Goal: Information Seeking & Learning: Learn about a topic

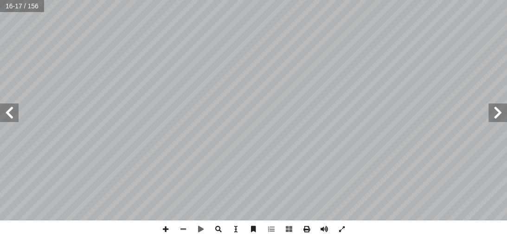
click at [493, 117] on span at bounding box center [497, 112] width 19 height 19
click at [15, 112] on span at bounding box center [9, 112] width 19 height 19
click at [163, 223] on span at bounding box center [166, 229] width 18 height 18
click at [185, 229] on span at bounding box center [183, 229] width 18 height 18
click at [354, 229] on div "٦ نواع الحروب: أ ا ــاة، وثقافــة ّ هــداف المتوخ أ ــة، وال� ّ مني ّ رض المعرك…" at bounding box center [253, 119] width 507 height 238
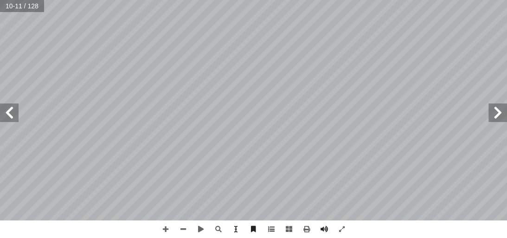
click at [302, 84] on html "الصفحة الرئيسية الصف الأول الصف الثاني الصف الثالث الصف الرابع الصف الخامس الصف…" at bounding box center [253, 42] width 507 height 84
click at [232, 0] on html "الصفحة الرئيسية الصف الأول الصف الثاني الصف الثالث الصف الرابع الصف الخامس الصف…" at bounding box center [253, 42] width 507 height 84
click at [0, 111] on span at bounding box center [9, 112] width 19 height 19
click at [492, 106] on span at bounding box center [497, 112] width 19 height 19
